Goal: Information Seeking & Learning: Understand process/instructions

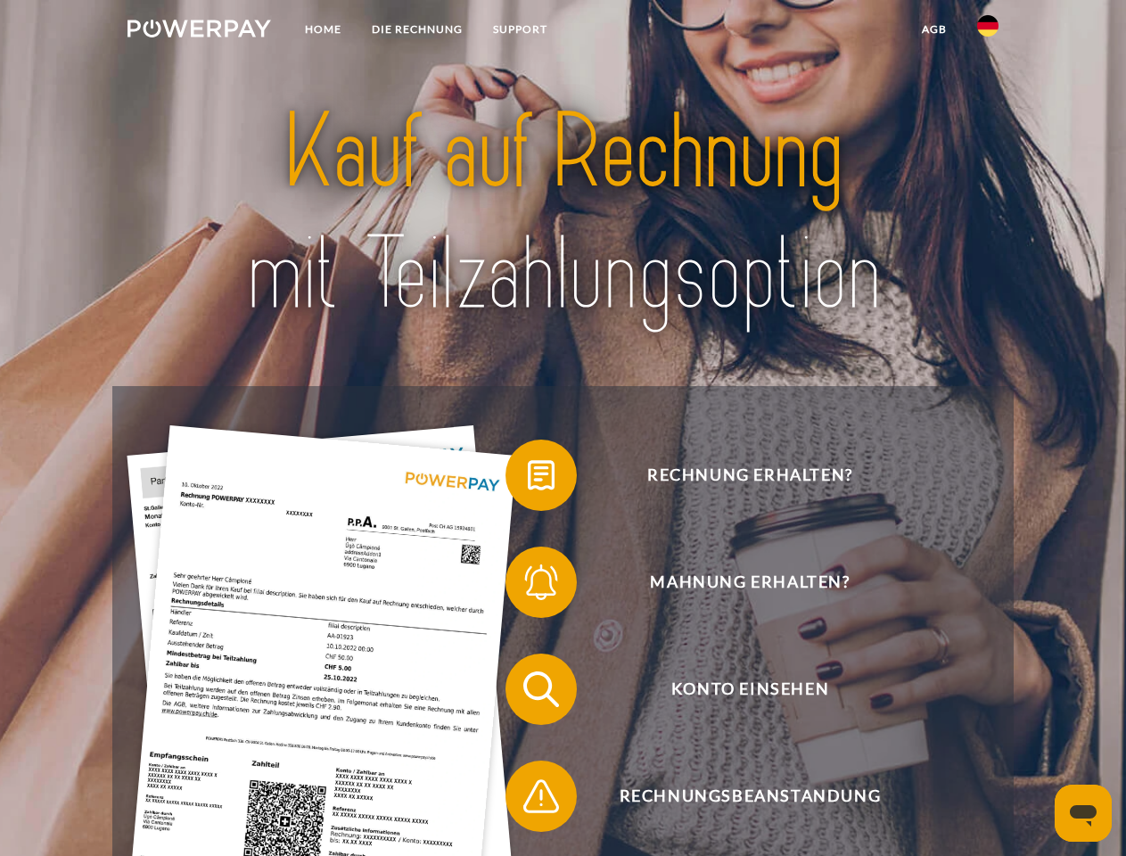
click at [199, 31] on img at bounding box center [200, 29] width 144 height 18
click at [988, 31] on img at bounding box center [987, 25] width 21 height 21
click at [934, 29] on link "agb" at bounding box center [934, 29] width 55 height 32
click at [528, 479] on span at bounding box center [514, 475] width 89 height 89
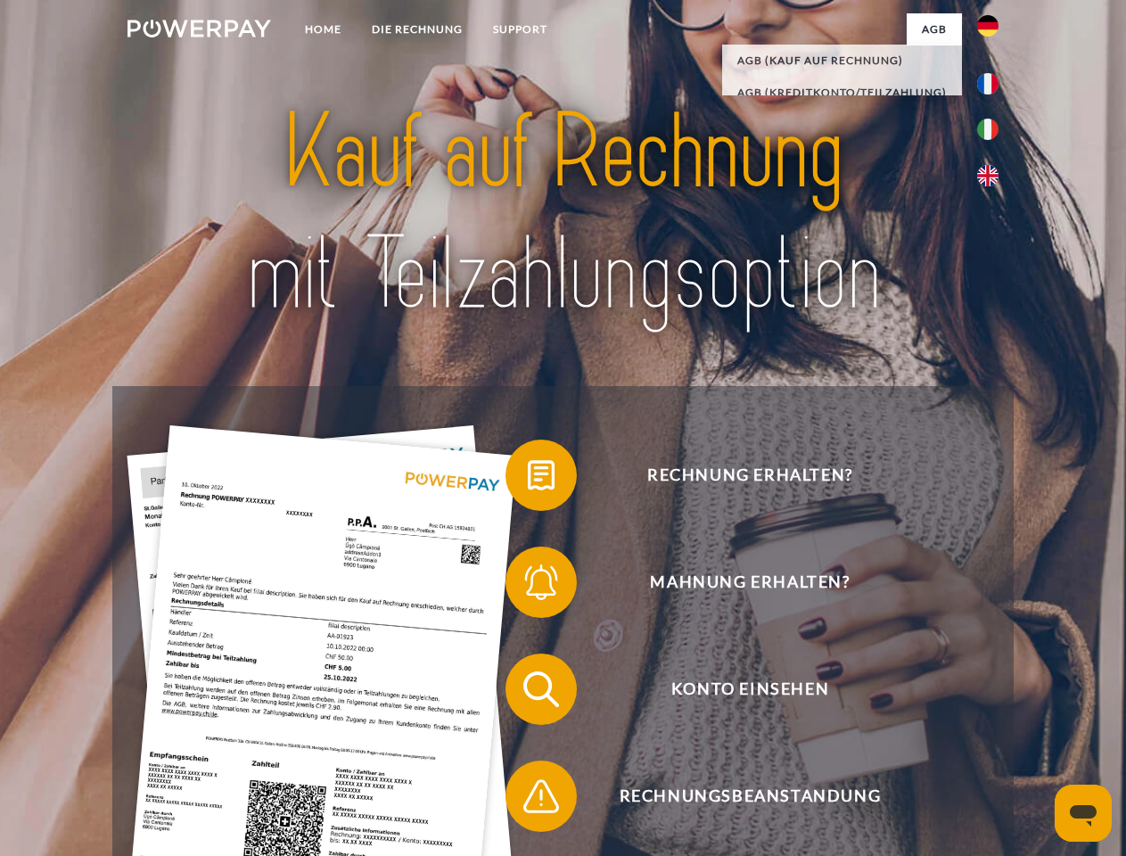
click at [528, 586] on span at bounding box center [514, 582] width 89 height 89
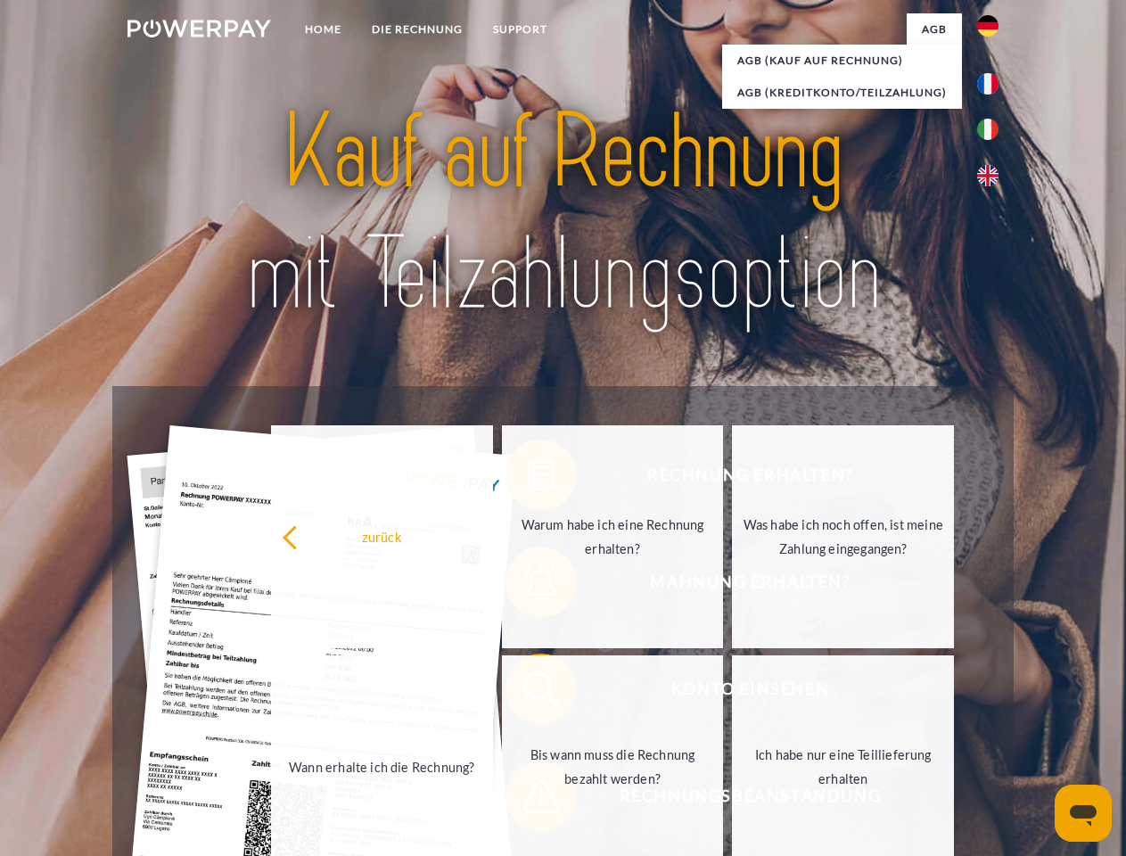
click at [528, 693] on link "Bis wann muss die Rechnung bezahlt werden?" at bounding box center [613, 766] width 222 height 223
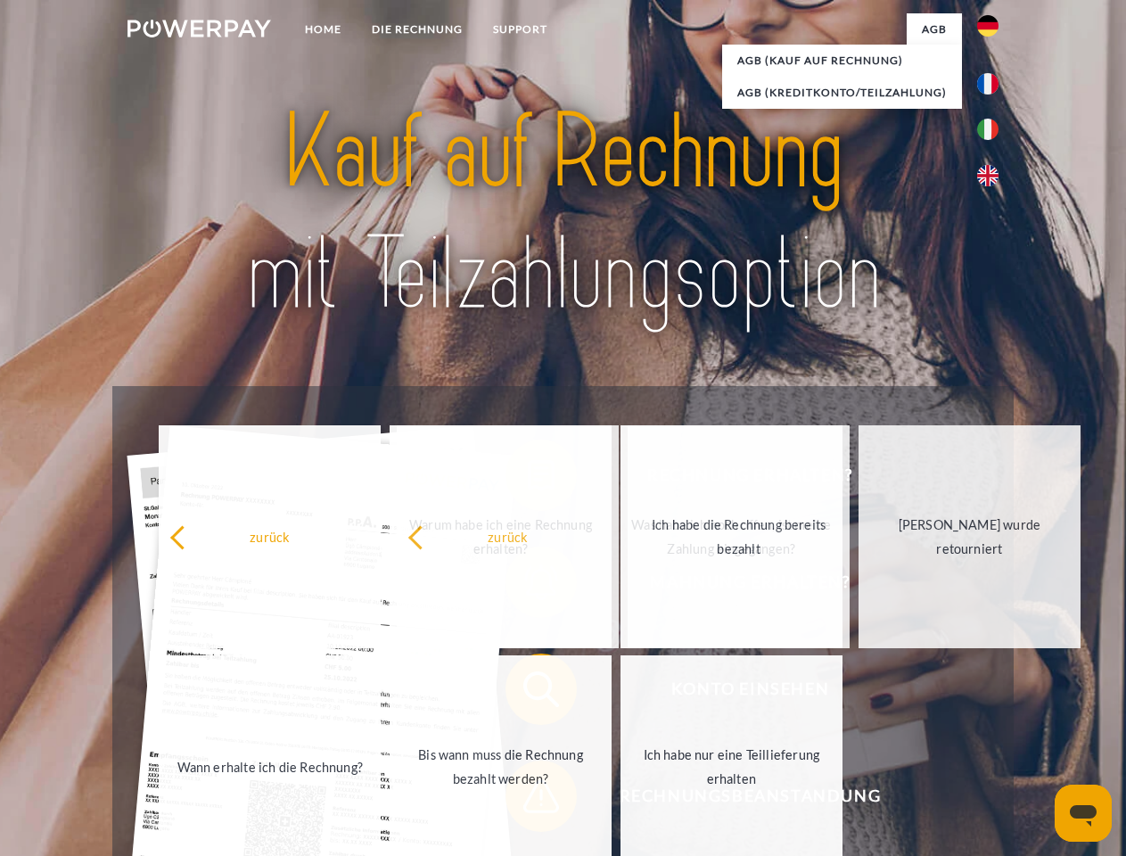
click at [528, 800] on span at bounding box center [514, 796] width 89 height 89
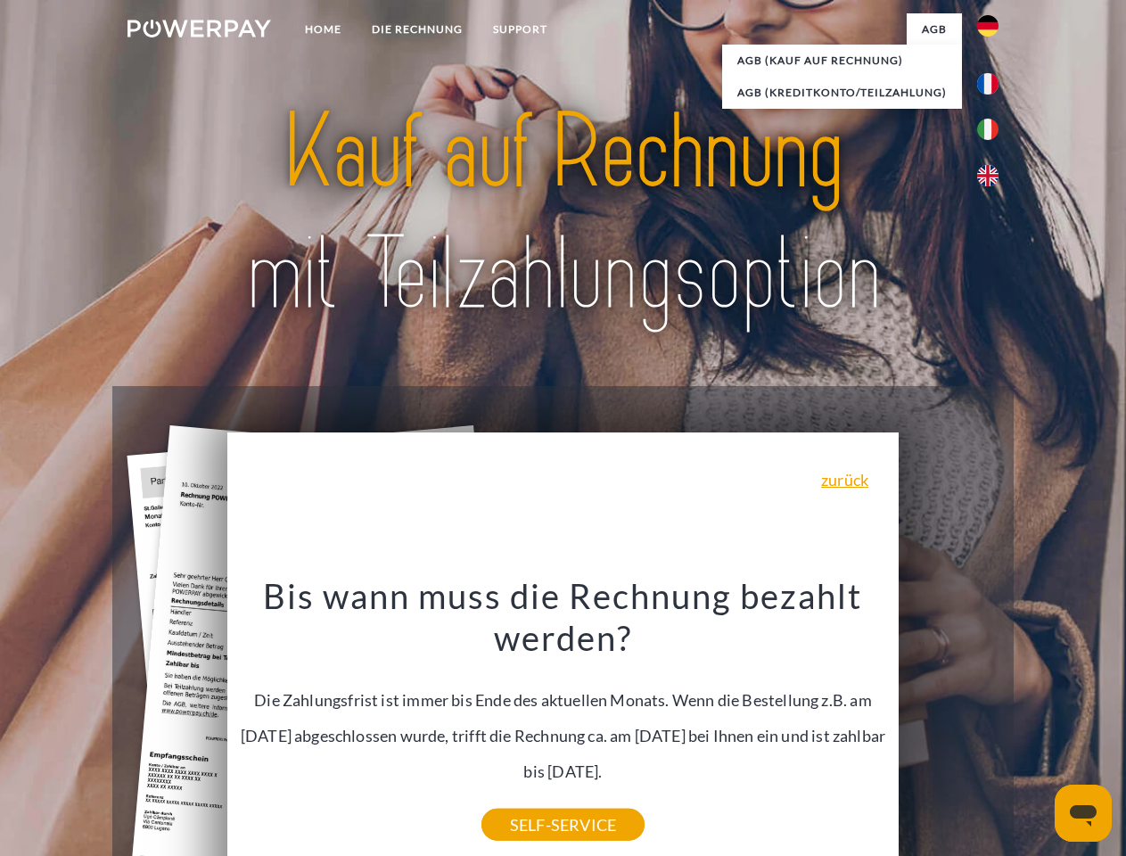
click at [1084, 813] on icon "Messaging-Fenster öffnen" at bounding box center [1083, 815] width 27 height 21
